Goal: Navigation & Orientation: Find specific page/section

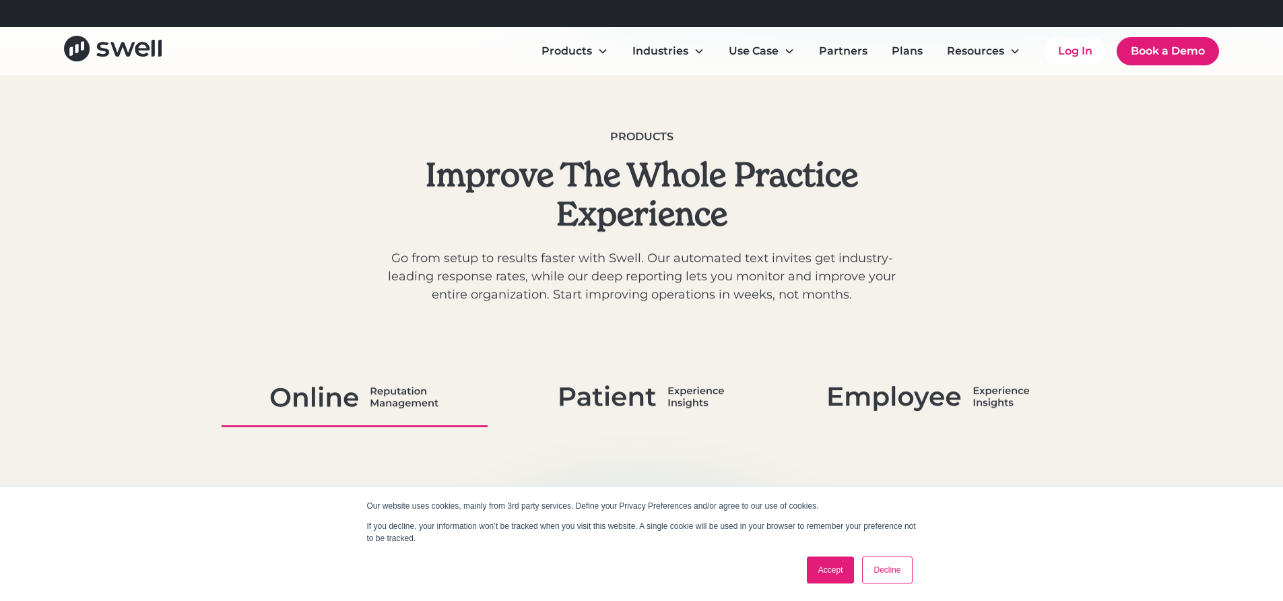
scroll to position [614, 0]
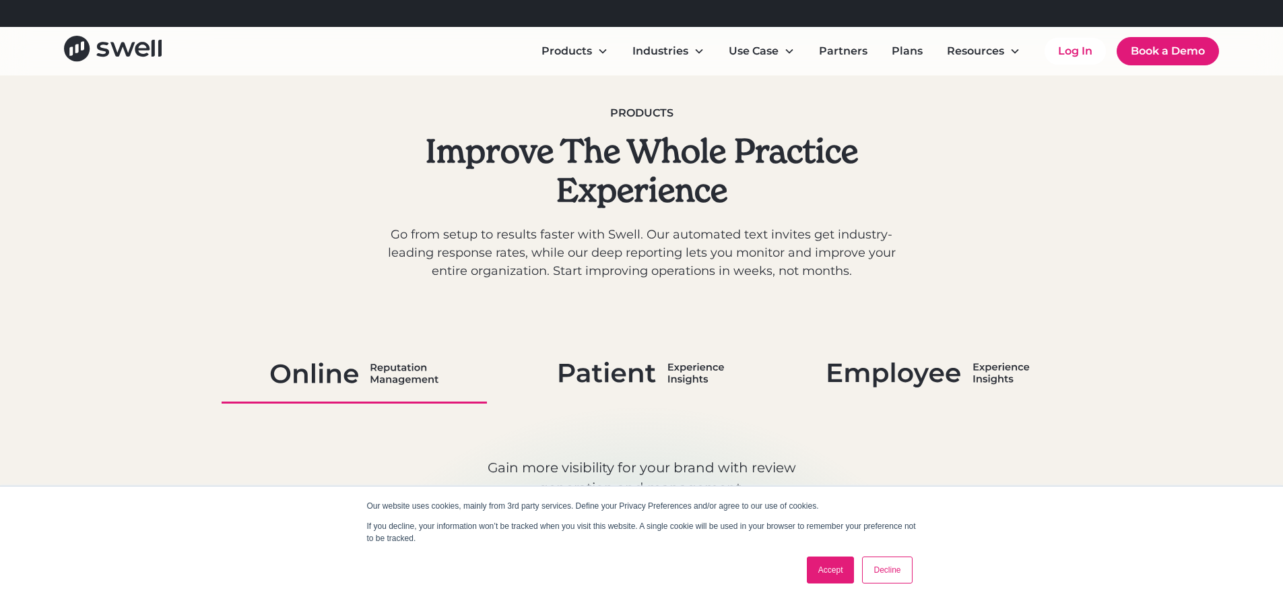
click at [890, 572] on link "Decline" at bounding box center [887, 569] width 50 height 27
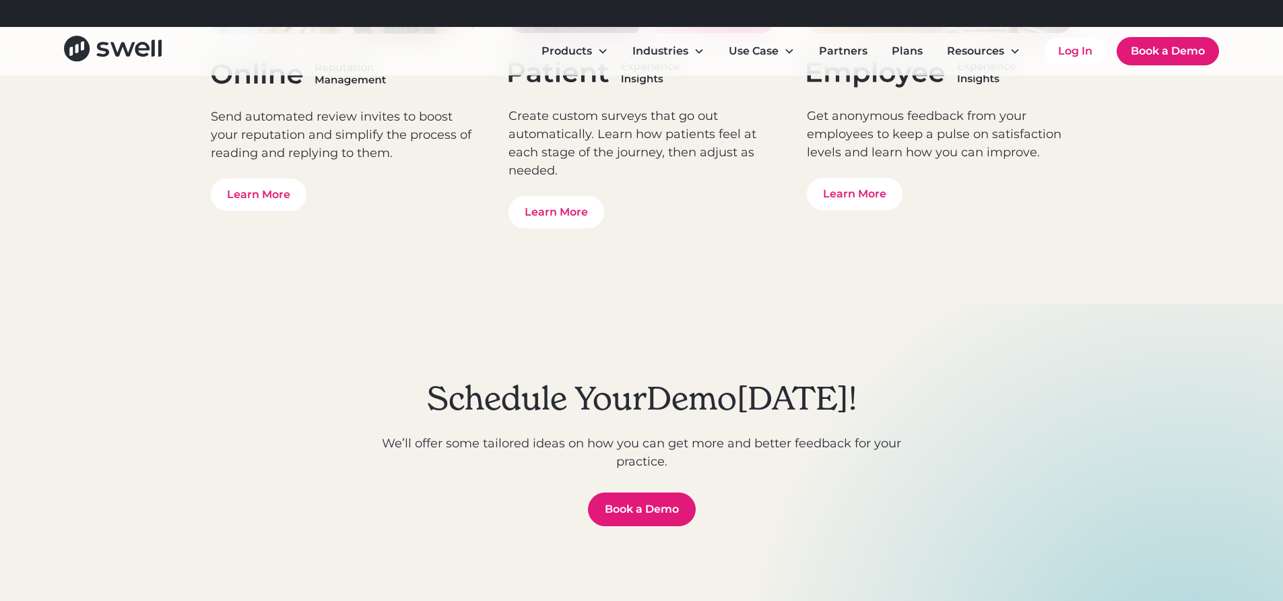
scroll to position [4421, 0]
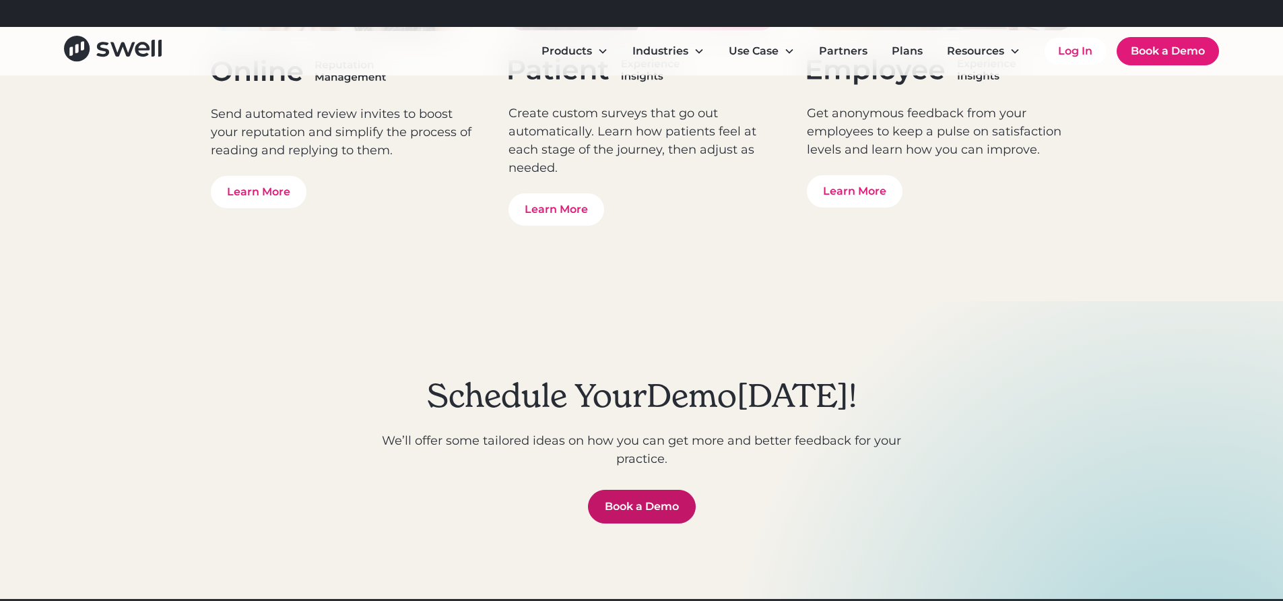
click at [658, 504] on link "Book a Demo" at bounding box center [642, 507] width 108 height 34
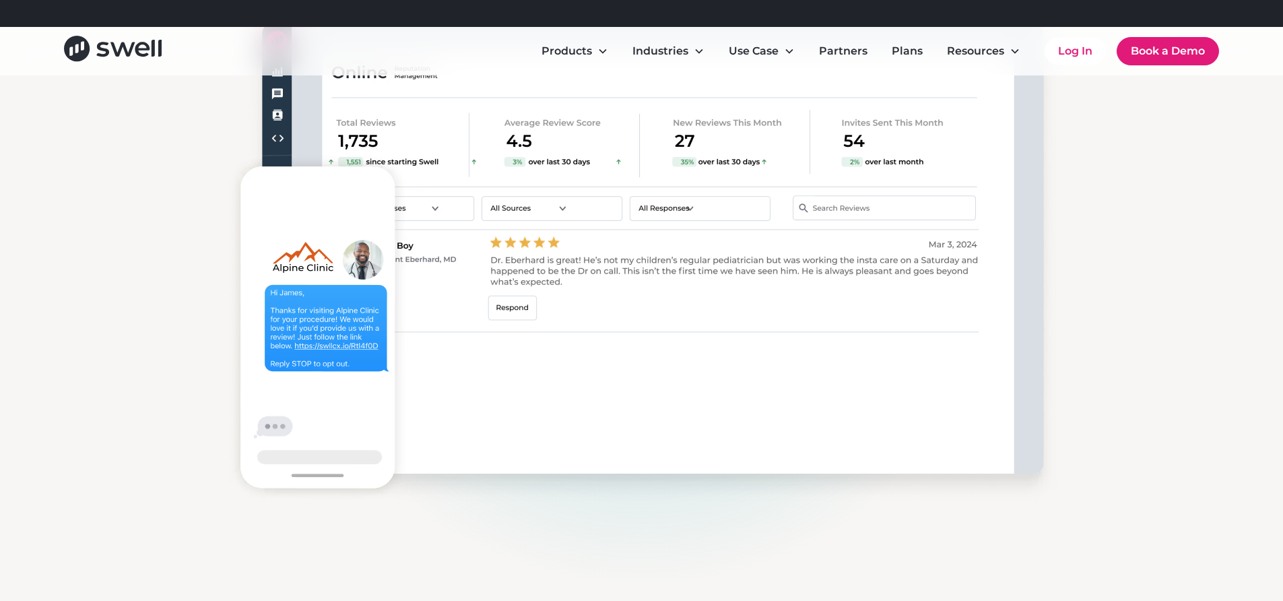
scroll to position [1376, 0]
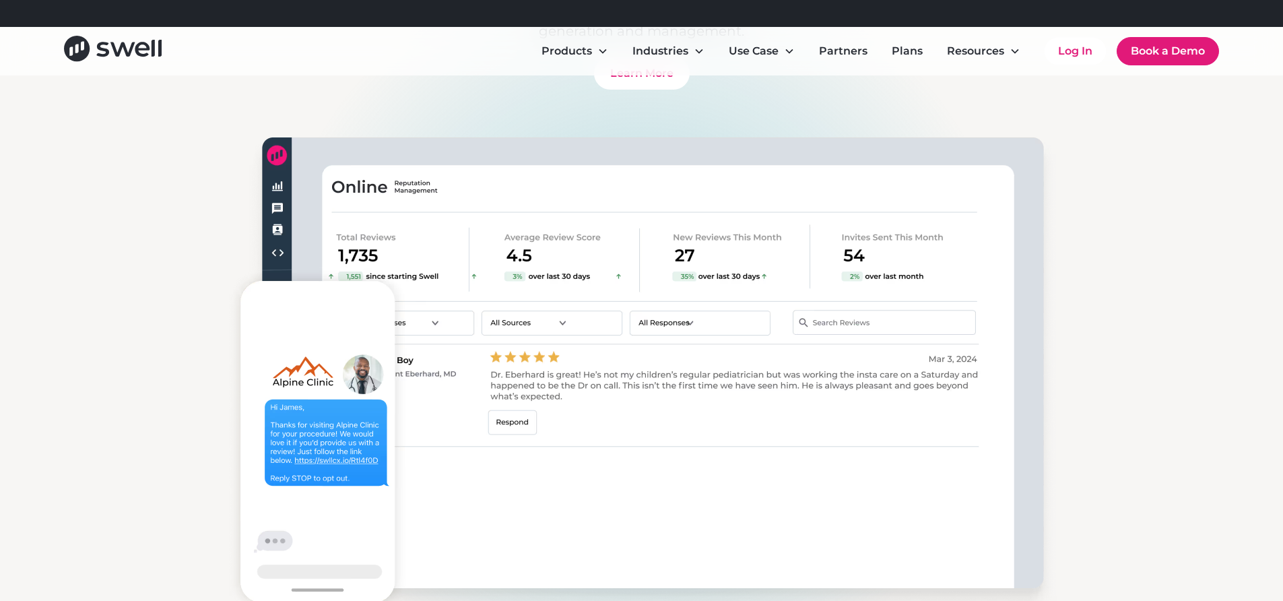
click at [208, 303] on div "Products Improve The Whole Practice Experience Go from setup to results faster …" at bounding box center [641, 133] width 889 height 1122
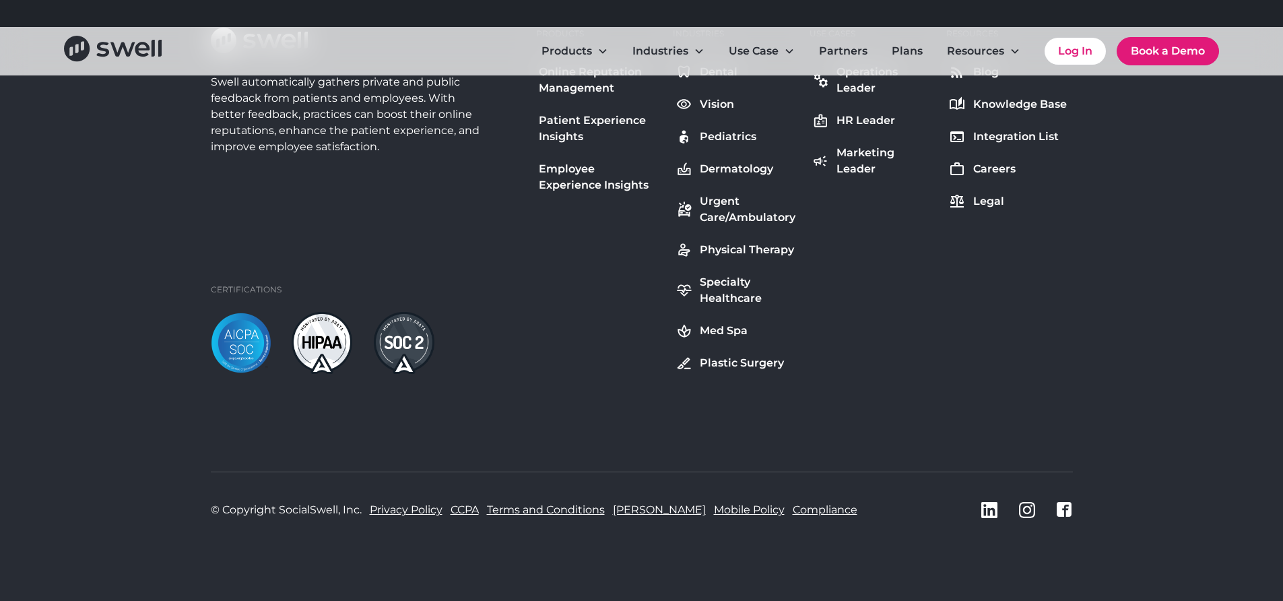
scroll to position [2143, 0]
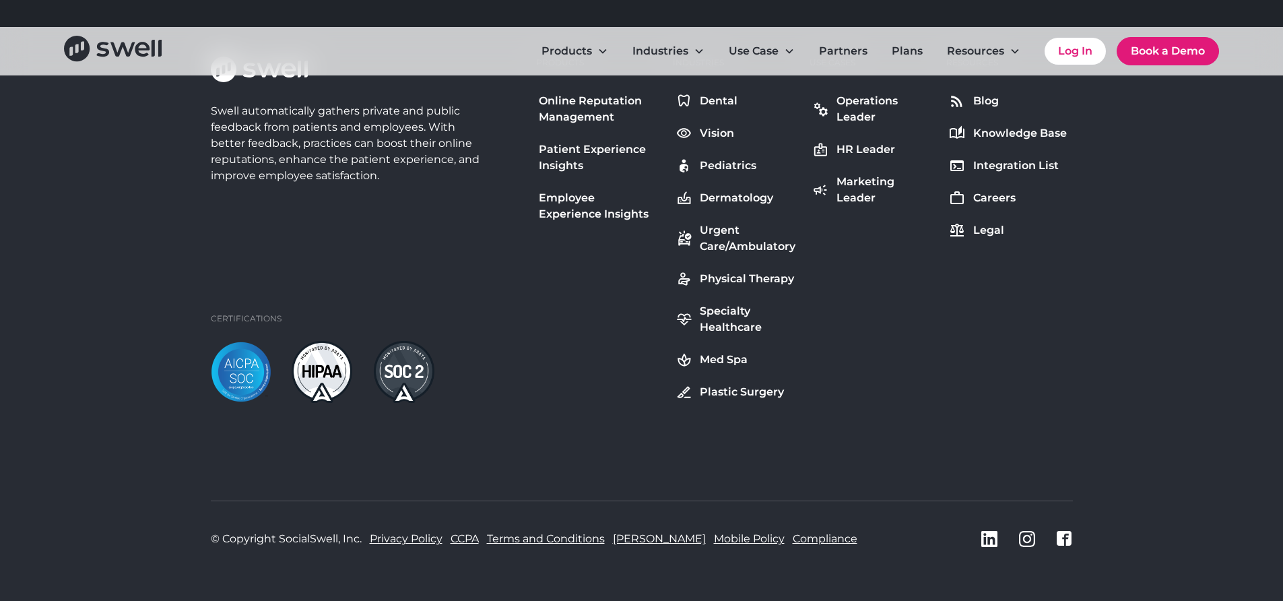
click at [557, 570] on div "© Copyright SocialSwell, Inc. Privacy Policy CCPA Terms and Conditions EULA Mob…" at bounding box center [642, 538] width 862 height 76
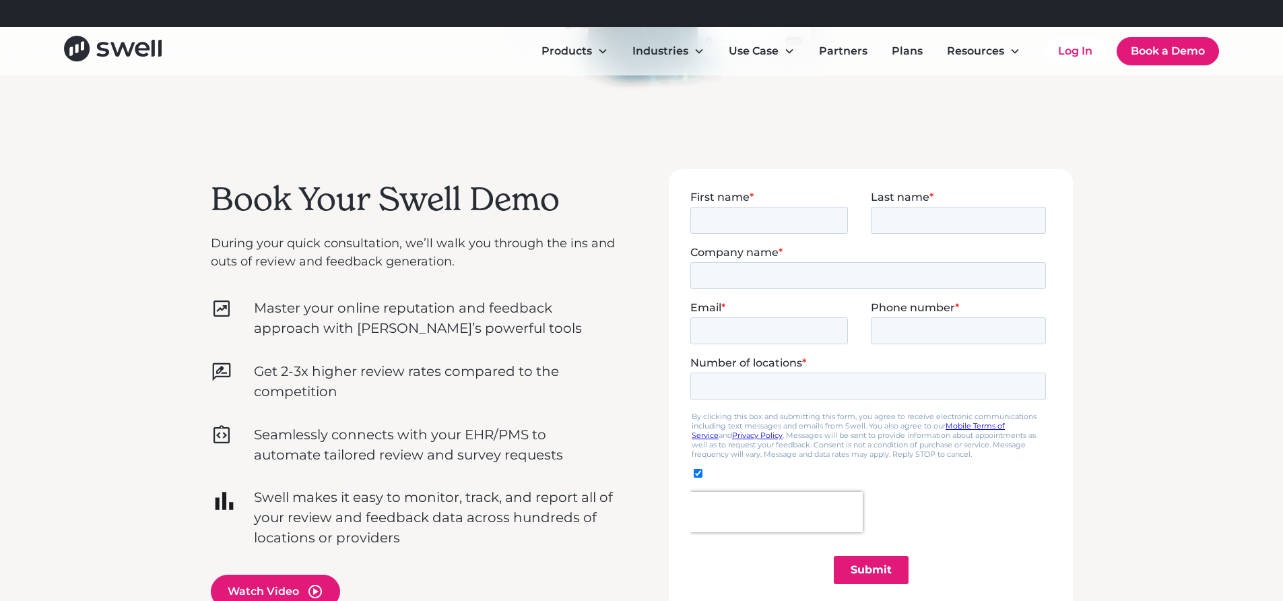
scroll to position [0, 0]
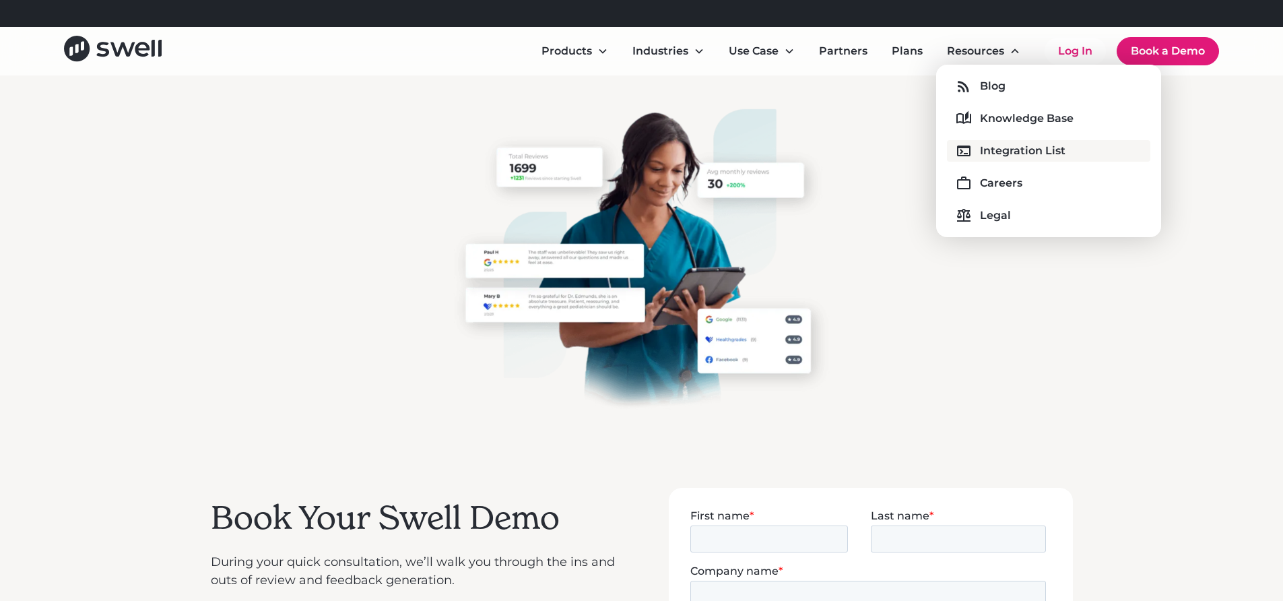
click at [1030, 150] on div "Integration List" at bounding box center [1023, 151] width 86 height 16
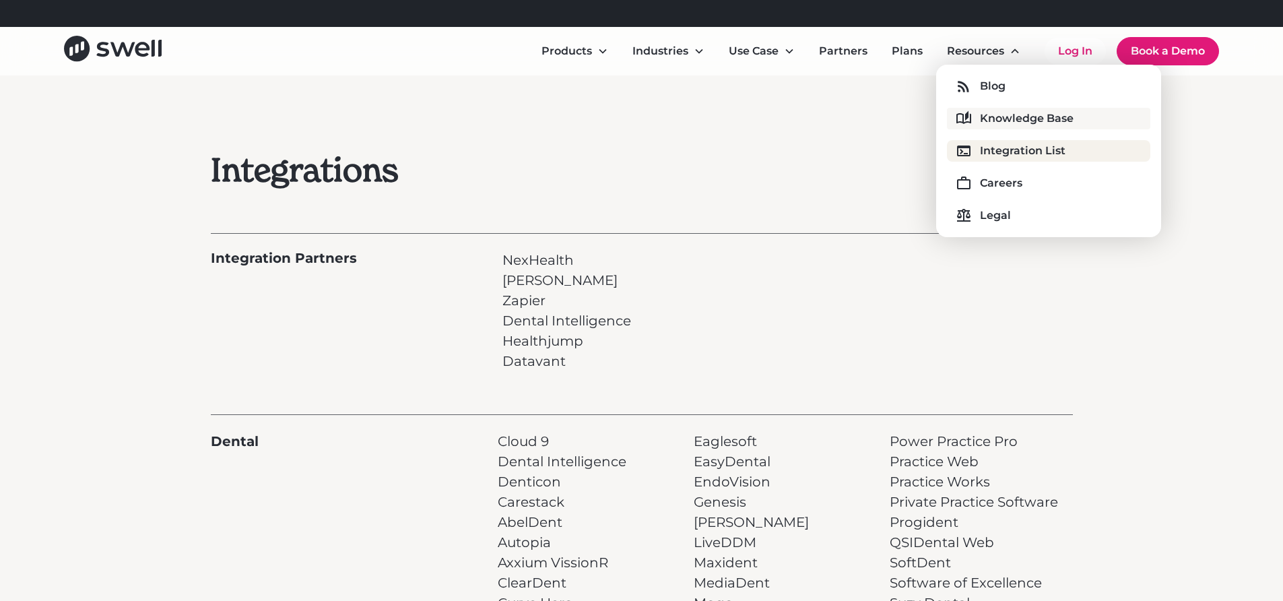
click at [1005, 113] on div "Knowledge Base" at bounding box center [1027, 118] width 94 height 16
click at [998, 217] on div "Legal" at bounding box center [995, 215] width 31 height 16
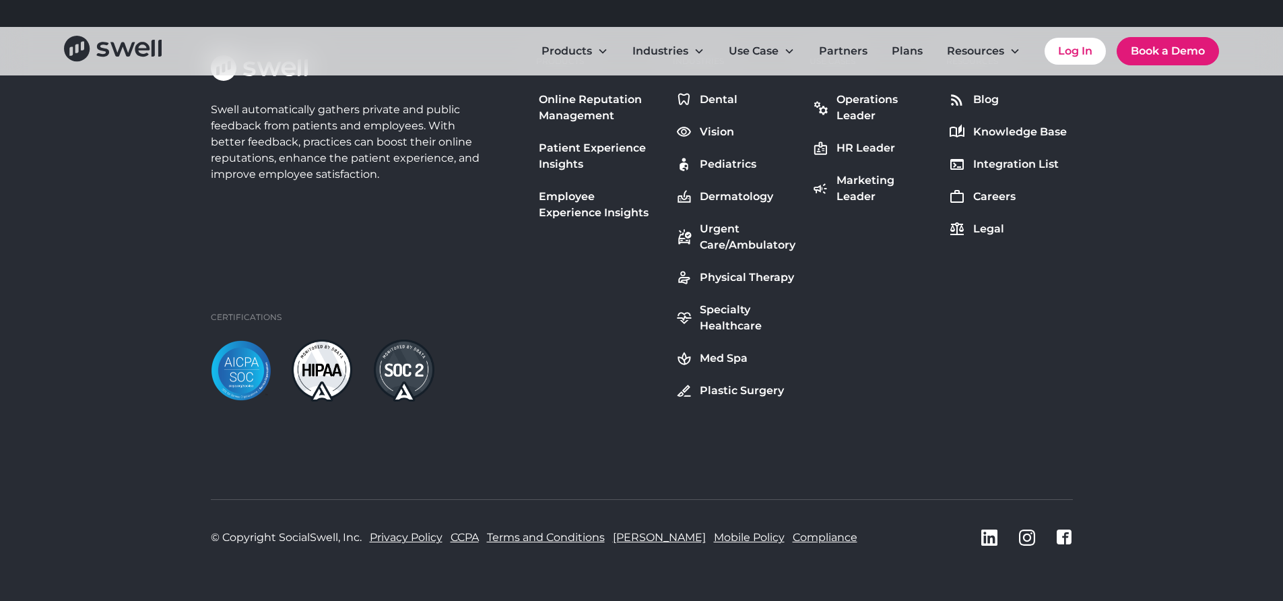
scroll to position [443, 0]
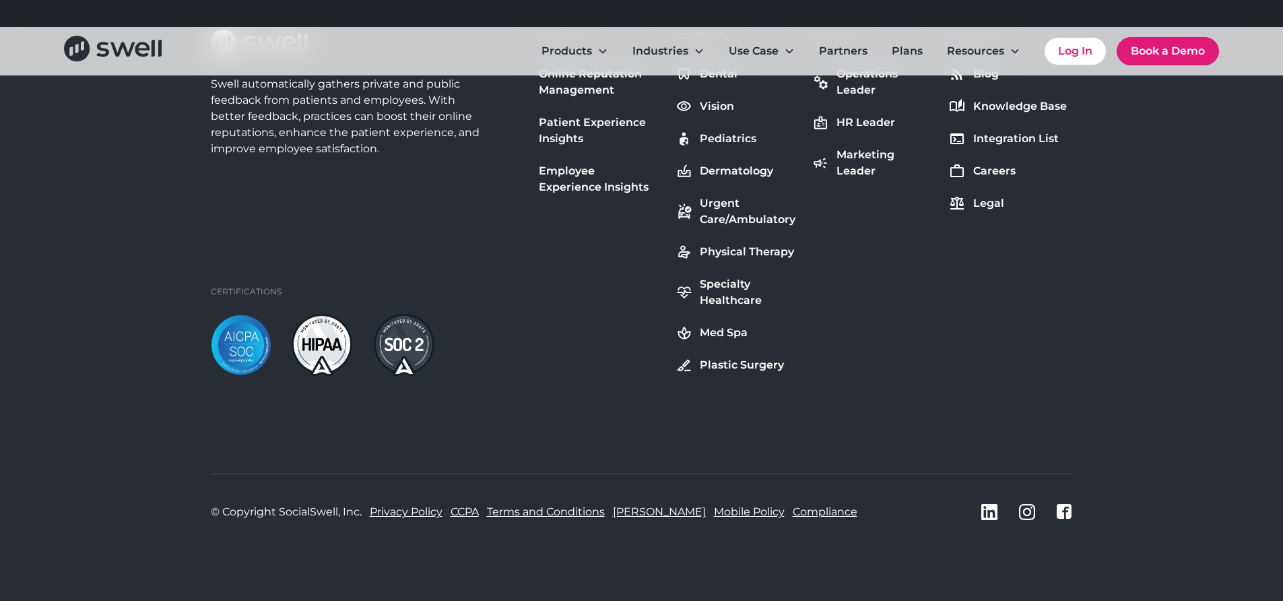
click at [793, 511] on link "Compliance" at bounding box center [825, 512] width 65 height 16
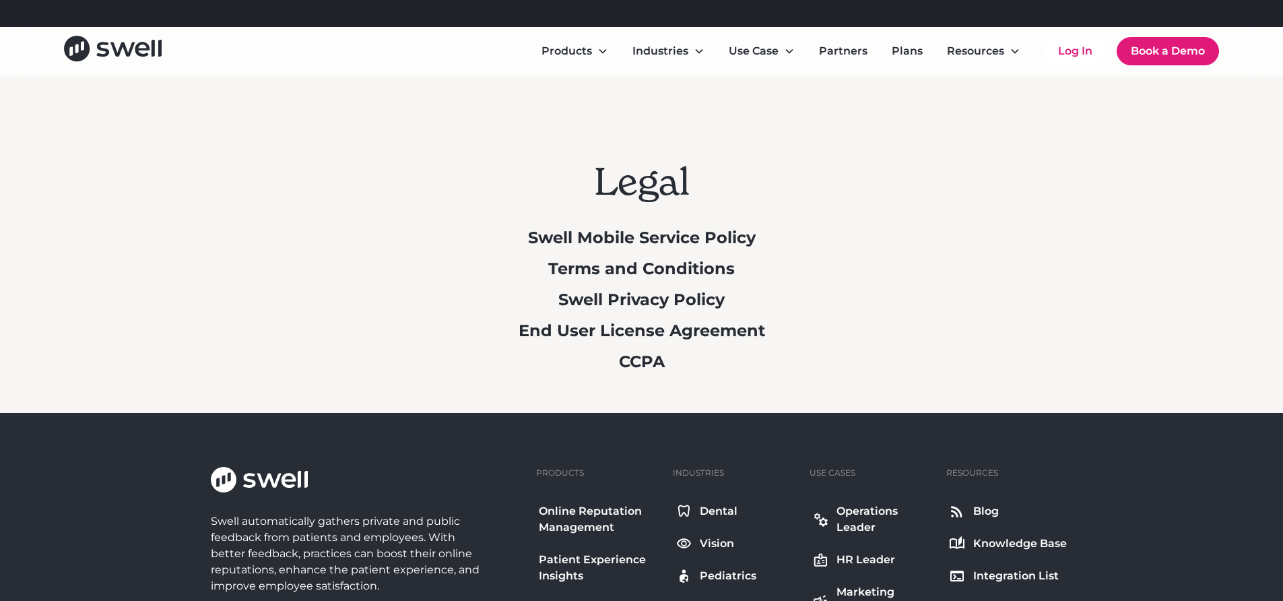
scroll to position [0, 0]
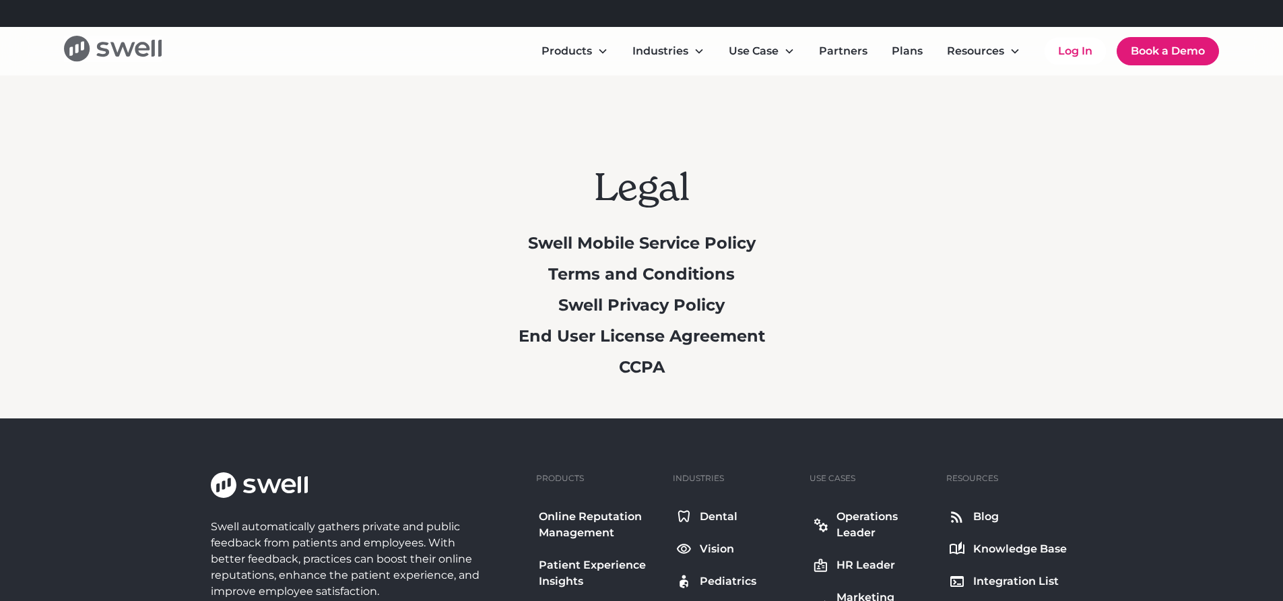
click at [121, 45] on icon "home" at bounding box center [122, 49] width 24 height 14
